Goal: Task Accomplishment & Management: Complete application form

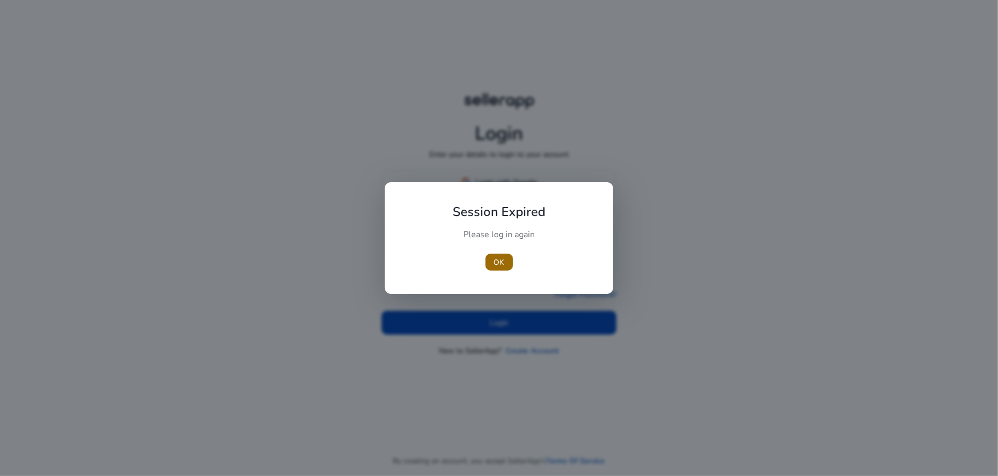
click at [500, 264] on span "OK" at bounding box center [499, 262] width 11 height 11
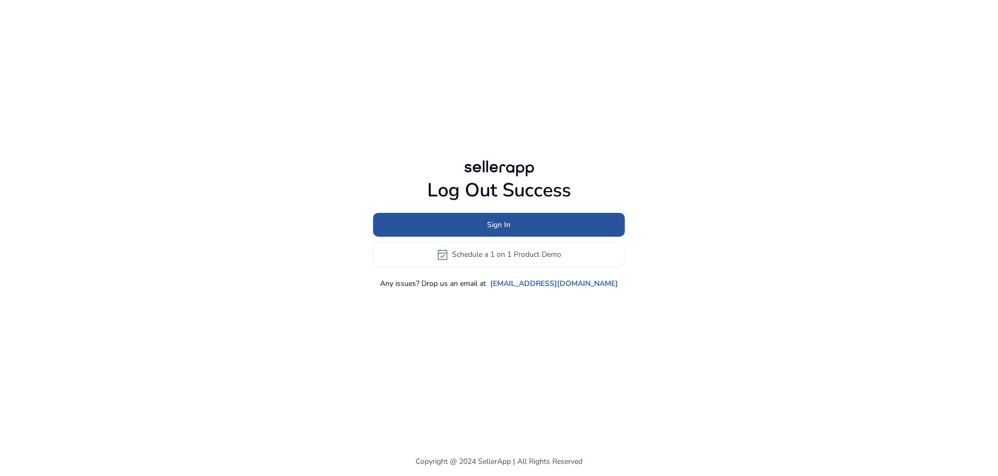
click at [495, 225] on span "Sign In" at bounding box center [499, 224] width 23 height 11
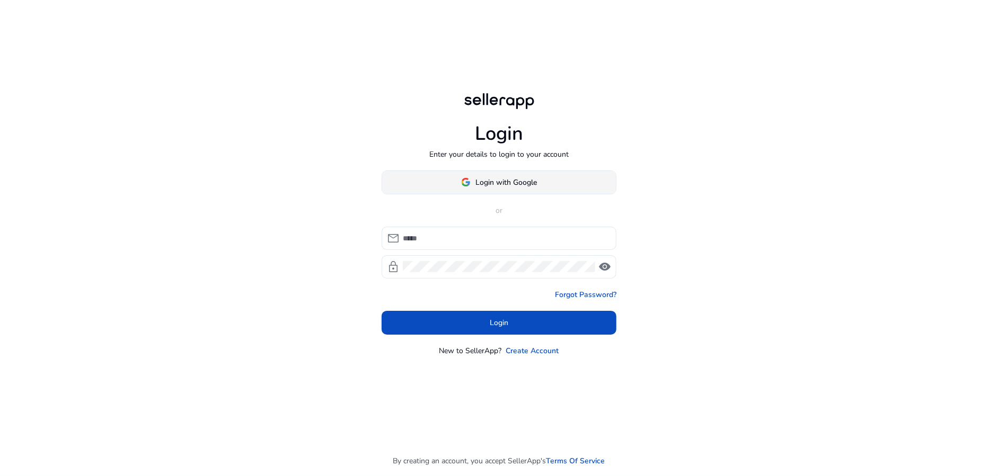
click at [481, 187] on span "Login with Google" at bounding box center [506, 182] width 61 height 11
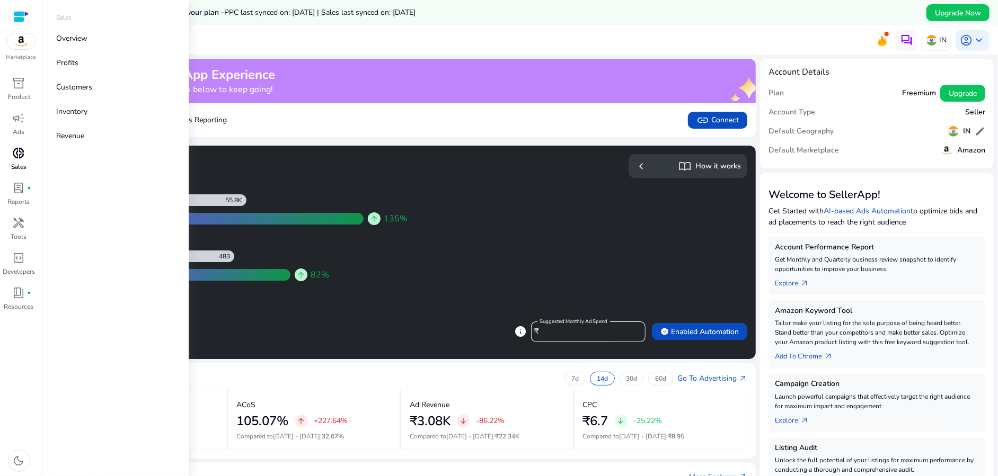
click at [23, 155] on span "donut_small" at bounding box center [19, 153] width 13 height 13
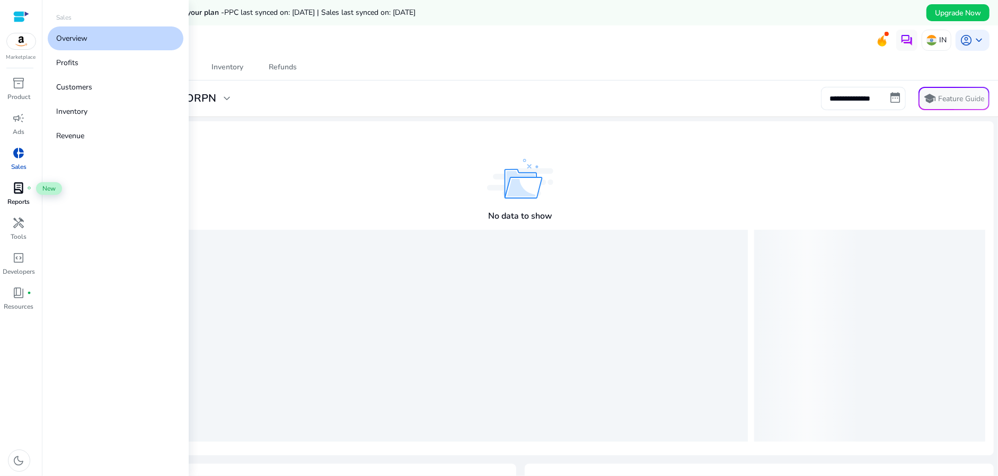
click at [24, 191] on span "lab_profile" at bounding box center [19, 188] width 13 height 13
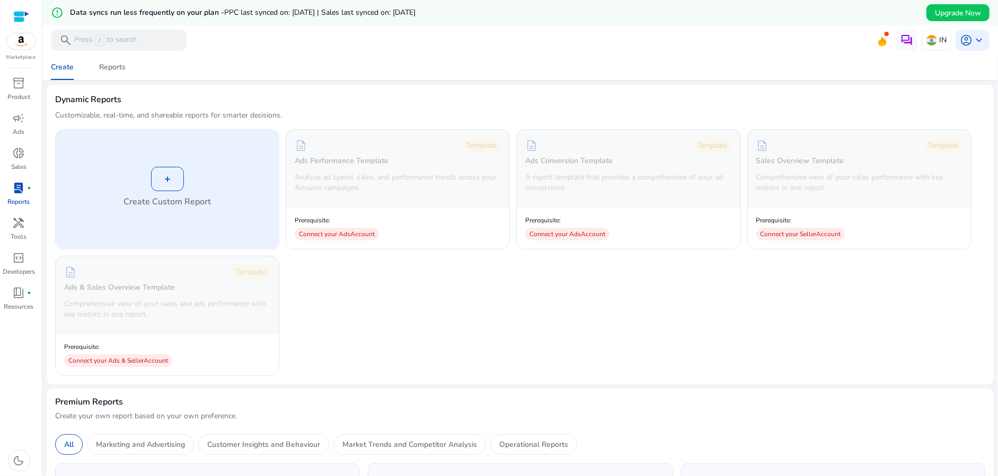
click at [171, 180] on div "+" at bounding box center [167, 179] width 33 height 24
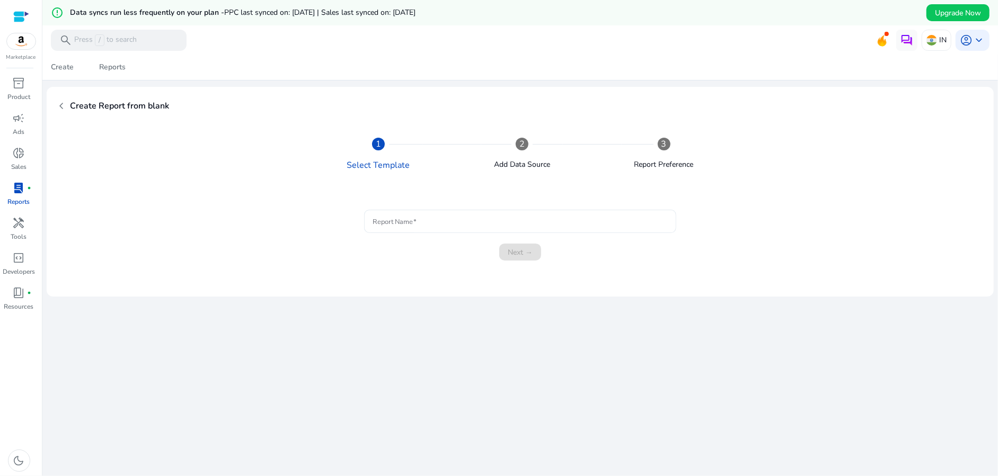
click at [387, 215] on div at bounding box center [520, 221] width 295 height 23
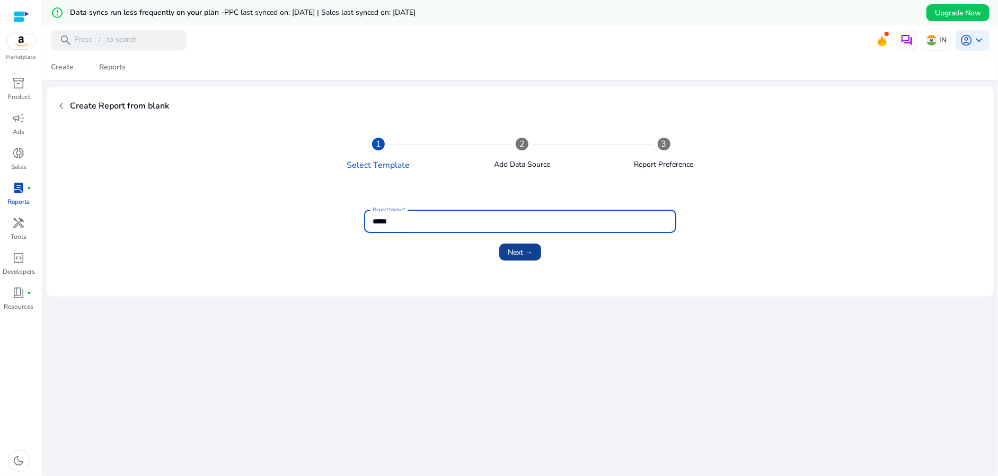
type input "*****"
click at [508, 249] on span "Next →" at bounding box center [520, 252] width 25 height 11
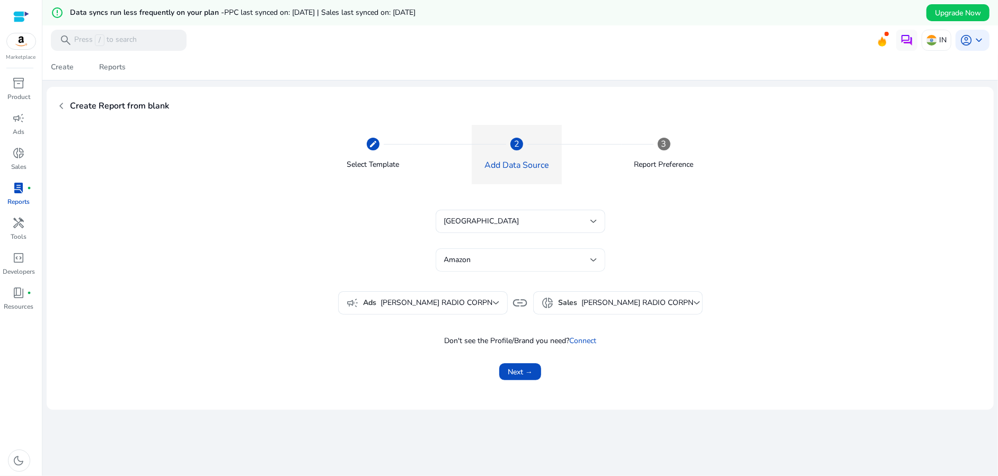
click at [483, 261] on div "Amazon" at bounding box center [517, 260] width 146 height 12
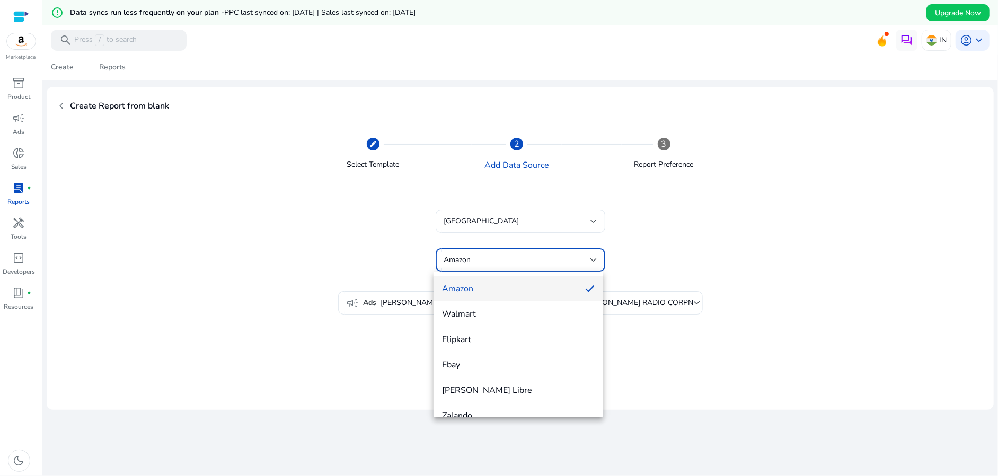
click at [483, 261] on div at bounding box center [499, 238] width 998 height 476
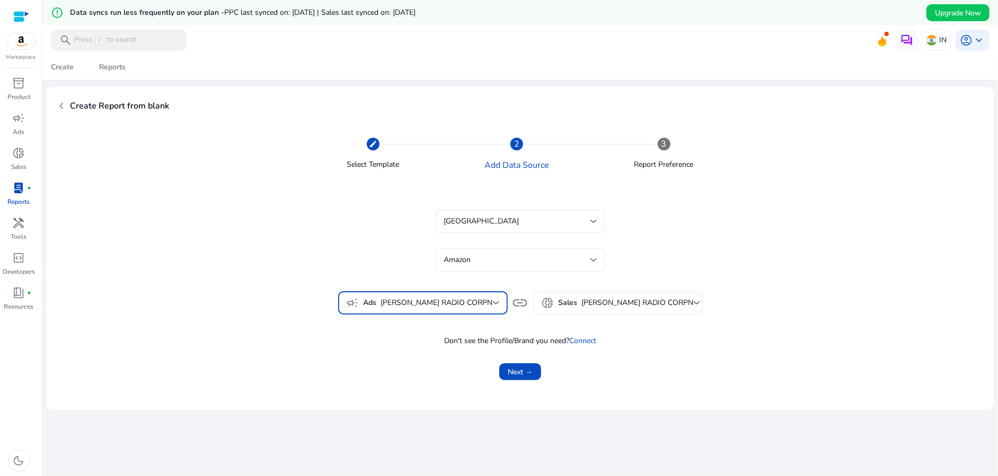
click at [447, 297] on span "[PERSON_NAME] RADIO CORPN" at bounding box center [437, 303] width 112 height 12
click at [447, 297] on div at bounding box center [499, 238] width 998 height 476
click at [513, 369] on span "Next →" at bounding box center [520, 372] width 25 height 11
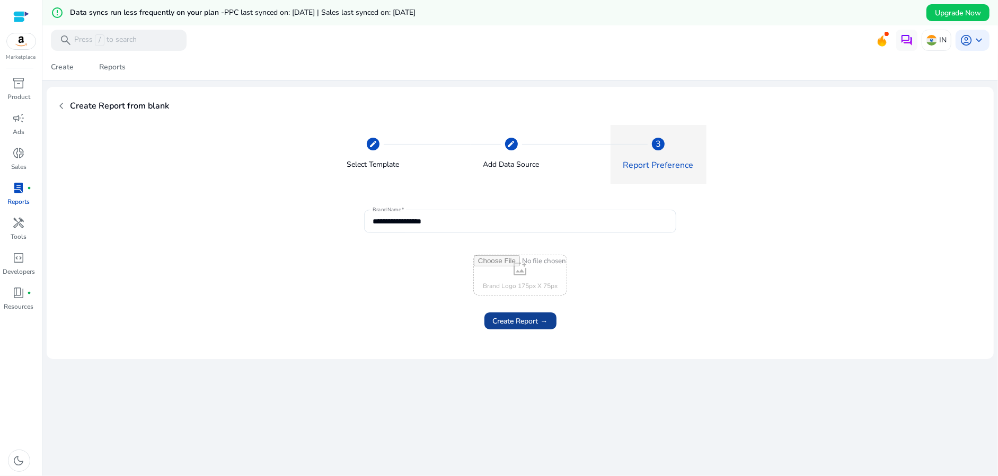
click at [538, 323] on span "Create Report →" at bounding box center [520, 321] width 55 height 11
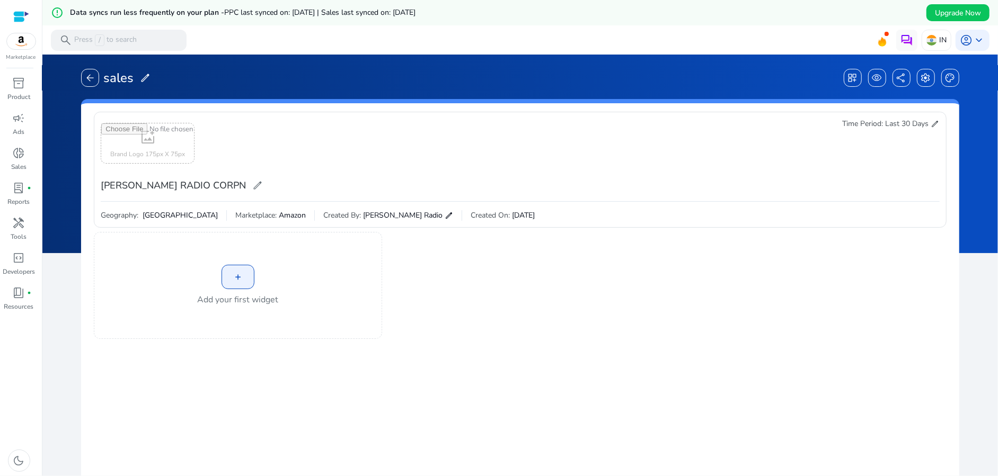
click at [245, 275] on div "+" at bounding box center [238, 277] width 33 height 24
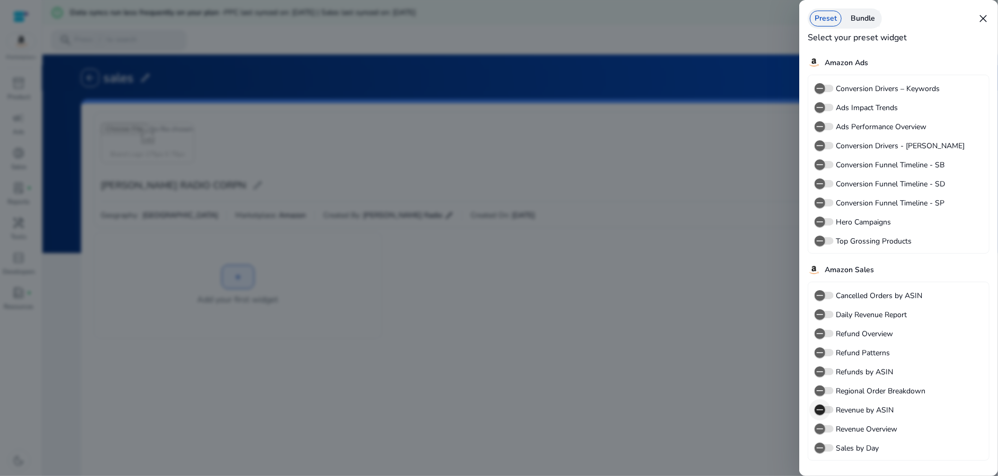
click at [825, 410] on span "button" at bounding box center [820, 410] width 11 height 11
click at [776, 343] on div at bounding box center [499, 238] width 998 height 476
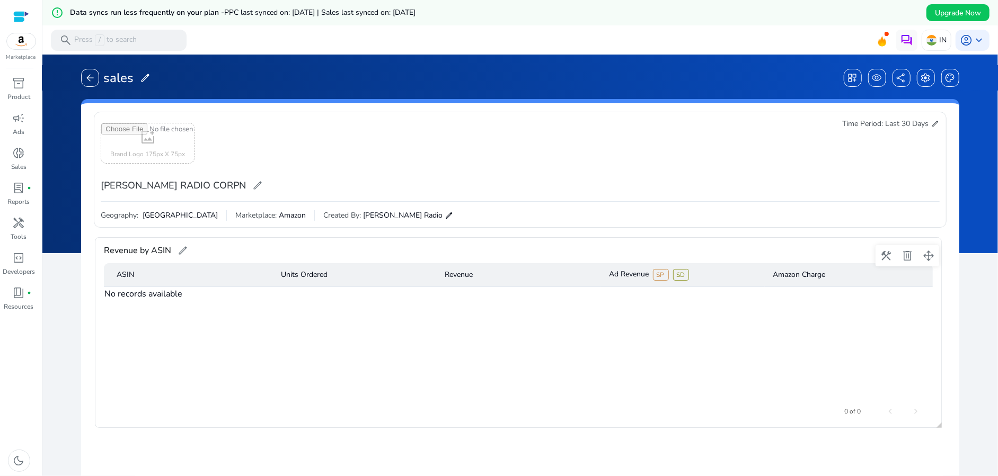
click at [176, 296] on td "No records available" at bounding box center [143, 294] width 79 height 14
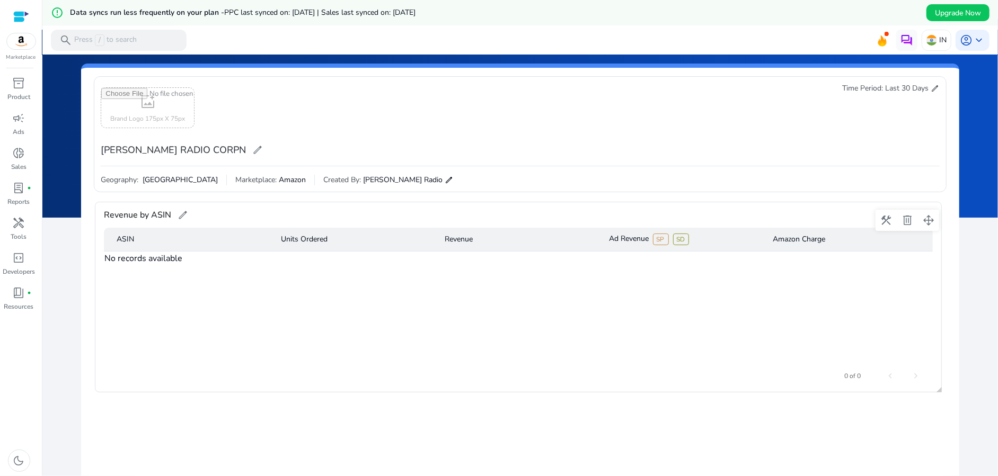
scroll to position [53, 0]
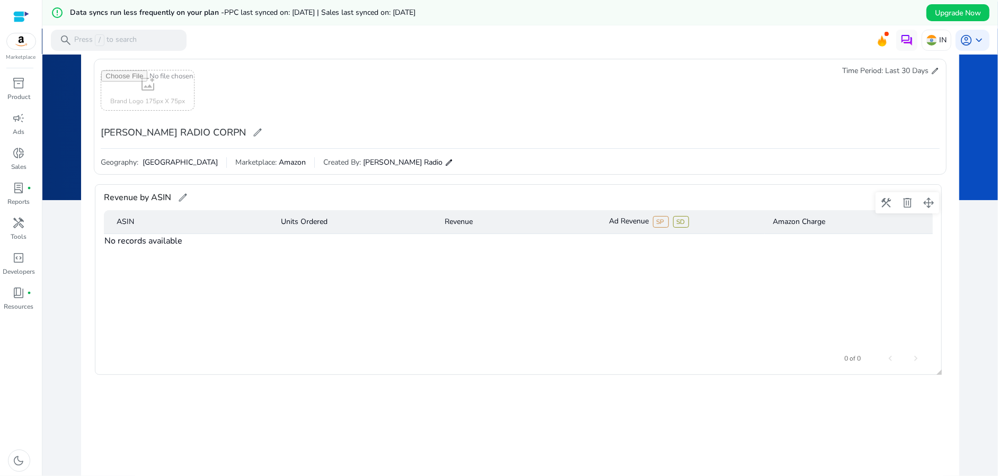
click at [159, 248] on div "ASIN Units Ordered Revenue Ad Revenue SP SD Amazon Charge No records available" at bounding box center [518, 277] width 829 height 134
